Goal: Task Accomplishment & Management: Manage account settings

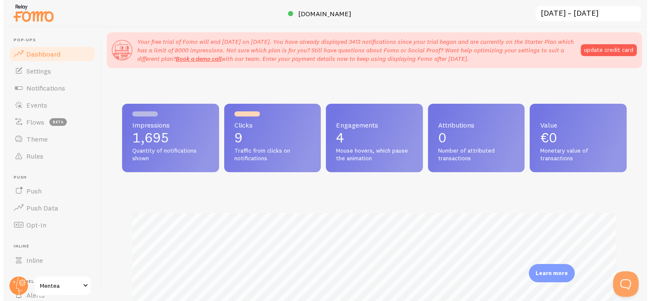
scroll to position [223, 504]
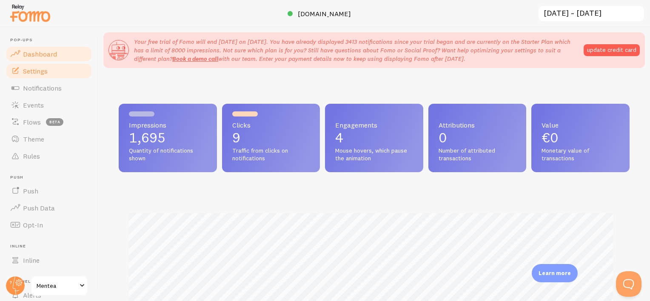
click at [59, 73] on link "Settings" at bounding box center [49, 71] width 88 height 17
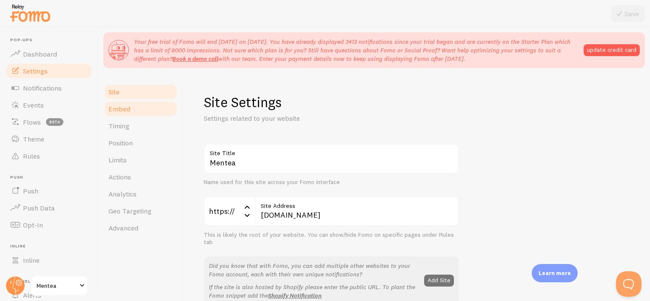
click at [135, 107] on link "Embed" at bounding box center [140, 108] width 74 height 17
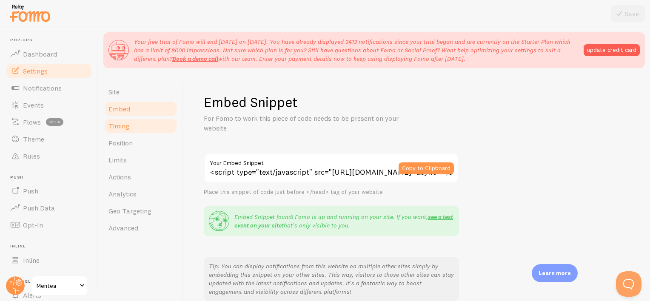
click at [150, 129] on link "Timing" at bounding box center [140, 125] width 74 height 17
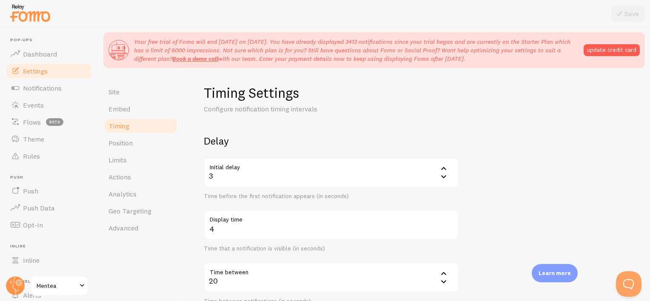
scroll to position [9, 0]
click at [150, 141] on link "Position" at bounding box center [140, 143] width 74 height 17
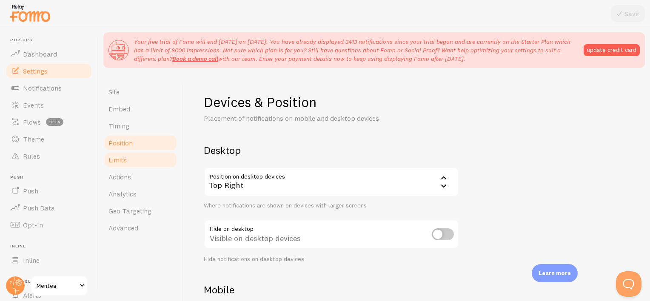
click at [153, 163] on link "Limits" at bounding box center [140, 160] width 74 height 17
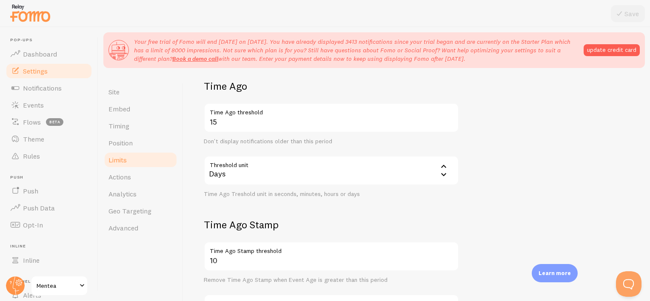
scroll to position [355, 0]
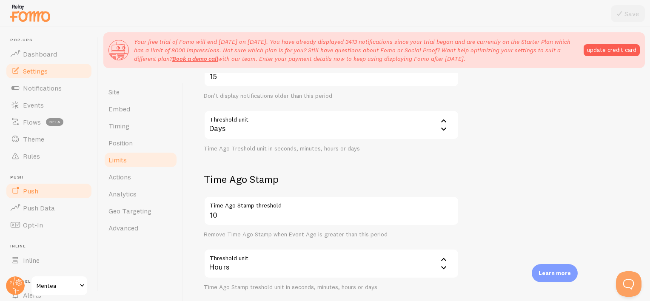
click at [61, 186] on link "Push" at bounding box center [49, 191] width 88 height 17
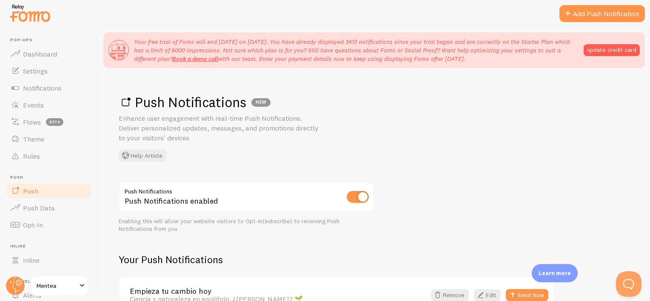
scroll to position [7, 0]
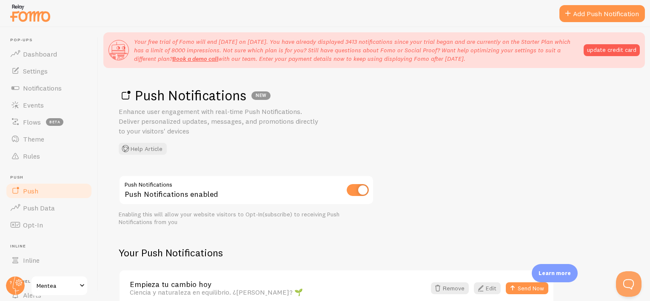
click at [356, 190] on input "checkbox" at bounding box center [358, 190] width 22 height 12
checkbox input "false"
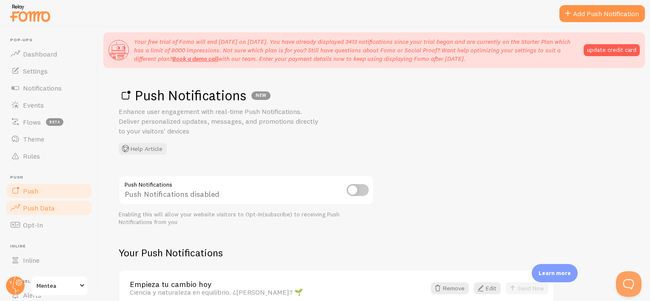
click at [49, 206] on span "Push Data" at bounding box center [39, 208] width 32 height 9
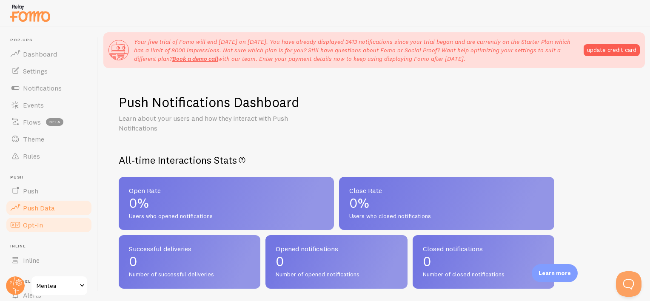
click at [54, 223] on link "Opt-In" at bounding box center [49, 225] width 88 height 17
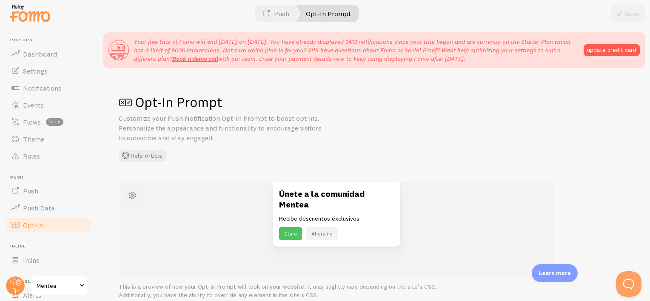
click at [135, 197] on span "button" at bounding box center [132, 196] width 10 height 10
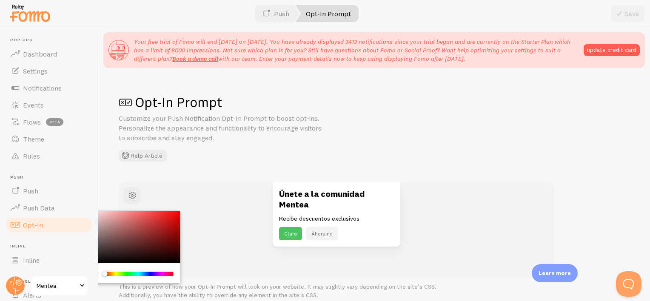
click at [241, 166] on div "Opt-In Prompt Customize your Push Notification Opt-In Prompt to boost opt-ins. …" at bounding box center [374, 210] width 552 height 274
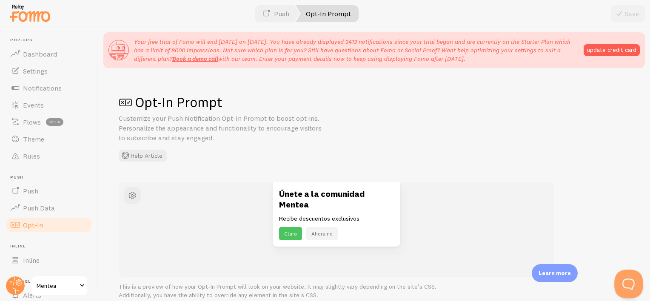
click at [622, 283] on button "Open Beacon popover" at bounding box center [628, 283] width 26 height 26
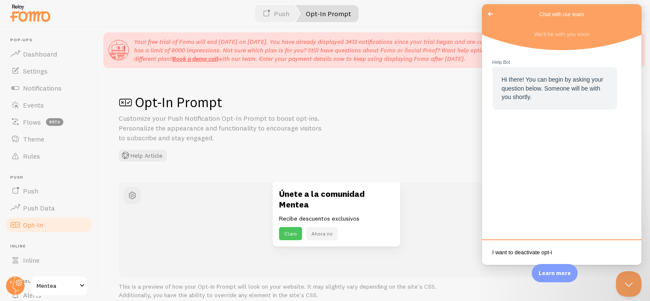
type textarea "I want to deactivate opt-in"
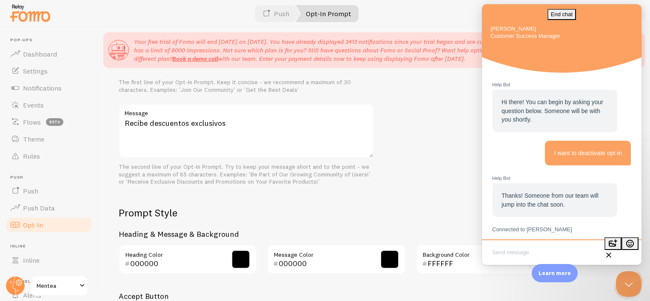
scroll to position [198, 0]
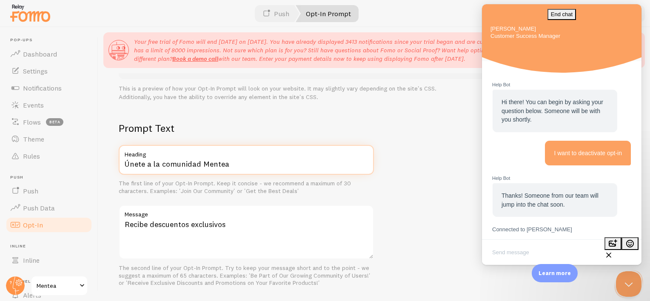
drag, startPoint x: 241, startPoint y: 163, endPoint x: 115, endPoint y: 169, distance: 126.6
click at [115, 169] on div "Opt-In Prompt Customize your Push Notification Opt-In Prompt to boost opt-ins. …" at bounding box center [374, 210] width 552 height 274
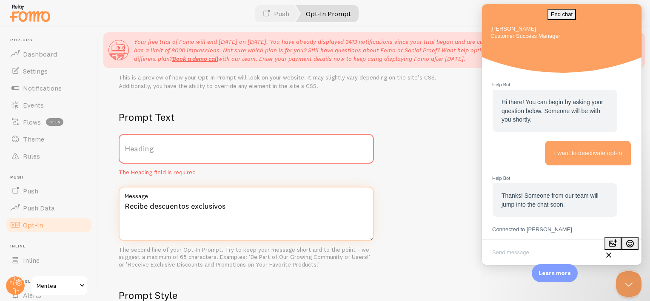
drag, startPoint x: 250, startPoint y: 218, endPoint x: 116, endPoint y: 214, distance: 134.6
click at [116, 214] on div "Opt-In Prompt Customize your Push Notification Opt-In Prompt to boost opt-ins. …" at bounding box center [374, 210] width 552 height 274
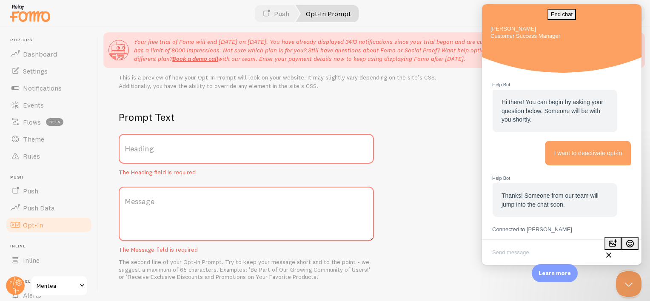
click at [433, 204] on div "Prompt Text Heading The Heading field is required Message The Message field is …" at bounding box center [374, 305] width 511 height 389
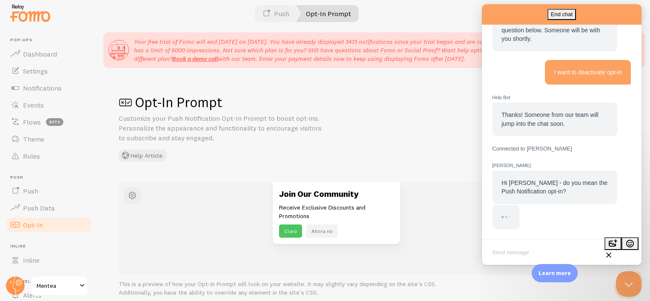
scroll to position [27, 0]
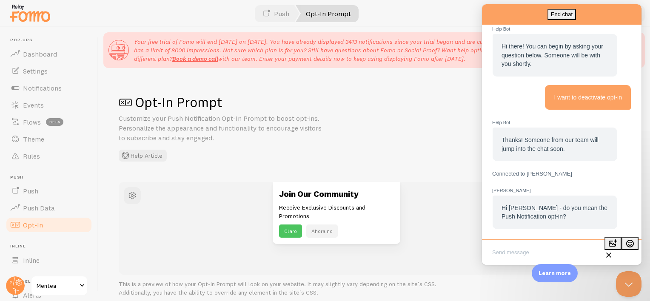
click at [524, 254] on textarea "Write chat message" at bounding box center [562, 253] width 156 height 20
type textarea "y"
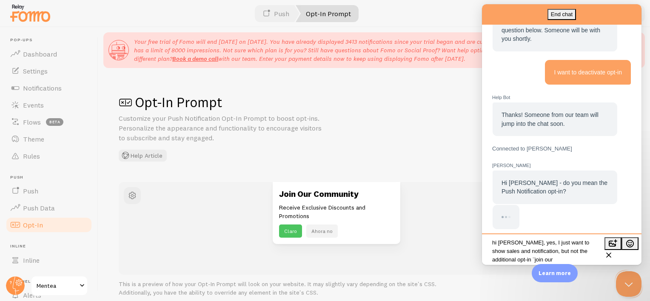
scroll to position [2, 0]
type textarea "hi [PERSON_NAME], yes, I just want to show sales and notification, but not the …"
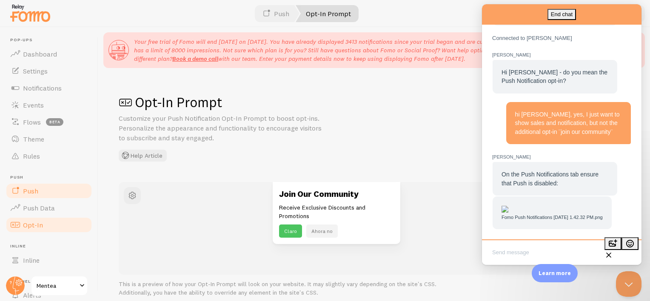
scroll to position [203, 0]
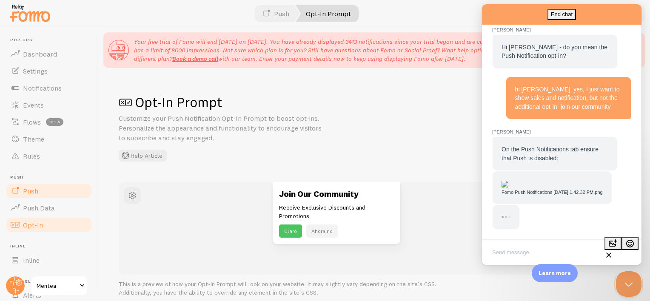
click at [57, 188] on link "Push" at bounding box center [49, 191] width 88 height 17
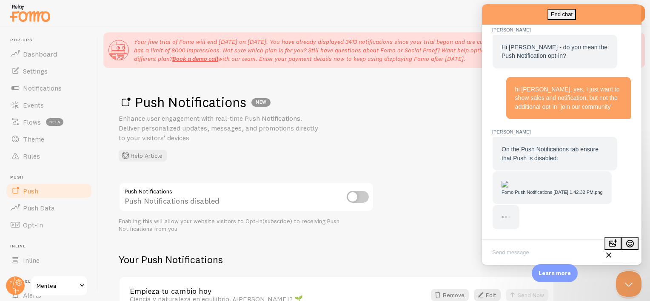
click at [339, 149] on div "Push Notifications NEW Enhance user engagement with real-time Push Notification…" at bounding box center [374, 128] width 511 height 68
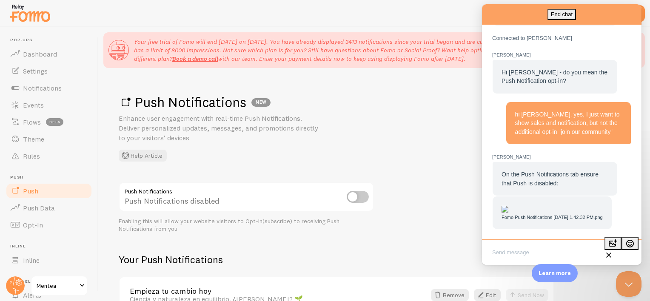
click at [535, 252] on textarea "Write chat message" at bounding box center [562, 253] width 156 height 20
type textarea "with this is enough? thanks for the quick feedback"
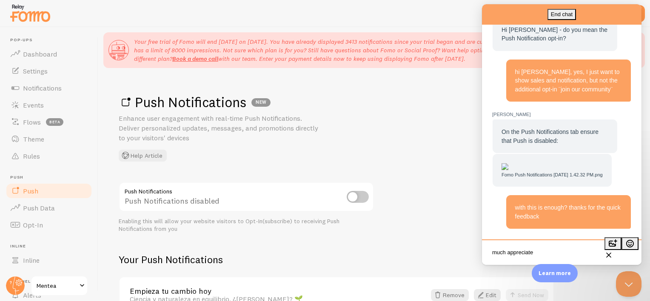
type textarea "much appreciated"
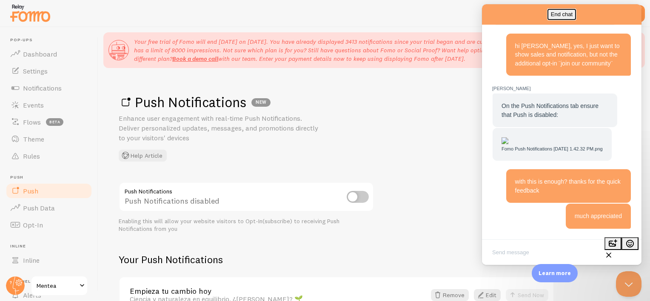
click at [576, 13] on button "End chat" at bounding box center [562, 14] width 29 height 11
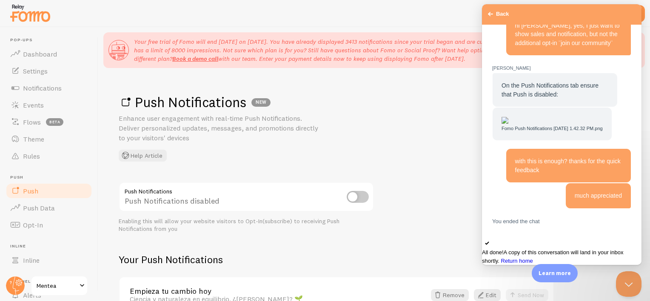
click at [495, 18] on span "Go back" at bounding box center [491, 14] width 10 height 10
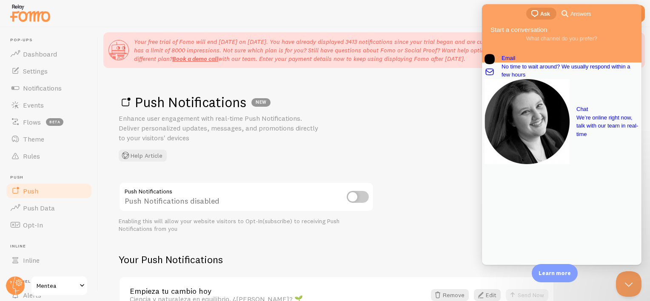
click at [414, 162] on div "Push Notifications NEW Enhance user engagement with real-time Push Notification…" at bounding box center [374, 210] width 552 height 274
click at [626, 283] on button "Close Beacon popover" at bounding box center [628, 283] width 26 height 26
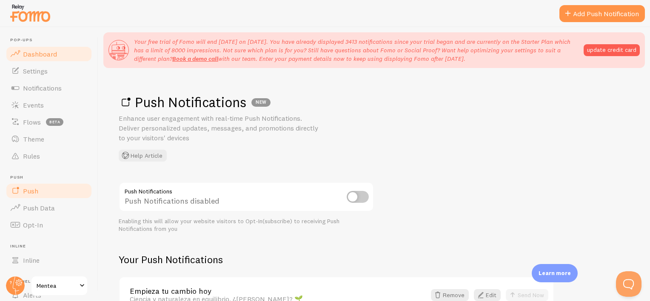
click at [63, 55] on link "Dashboard" at bounding box center [49, 54] width 88 height 17
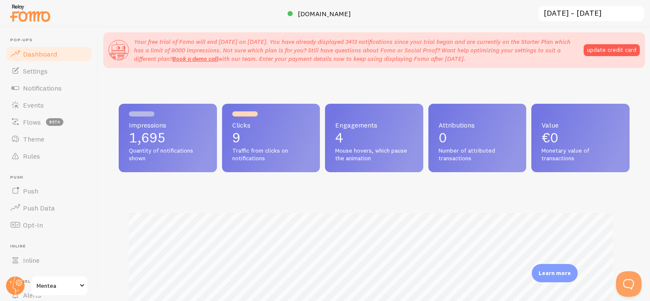
scroll to position [223, 504]
